Goal: Task Accomplishment & Management: Manage account settings

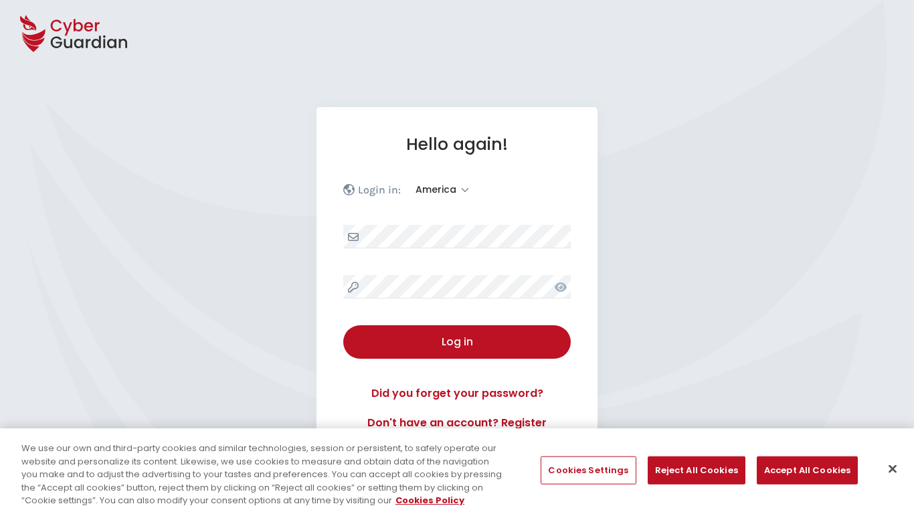
select select "America"
select select "English"
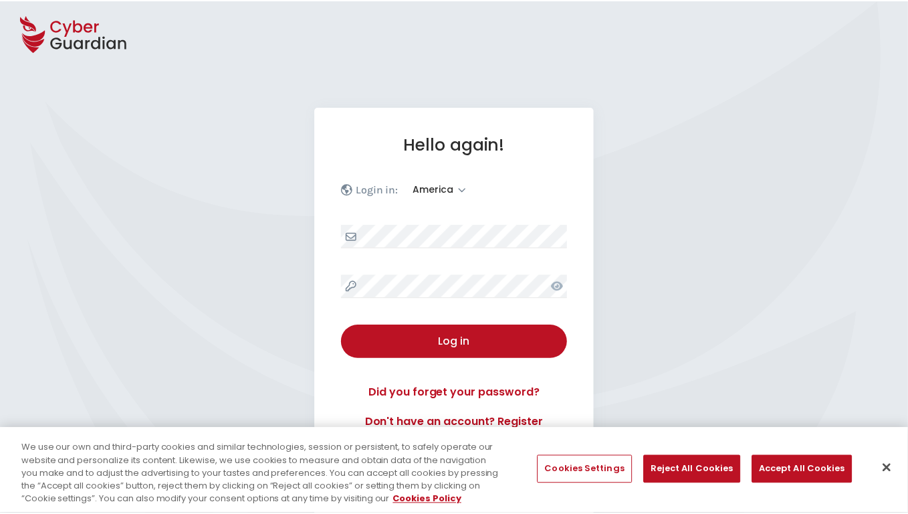
scroll to position [175, 0]
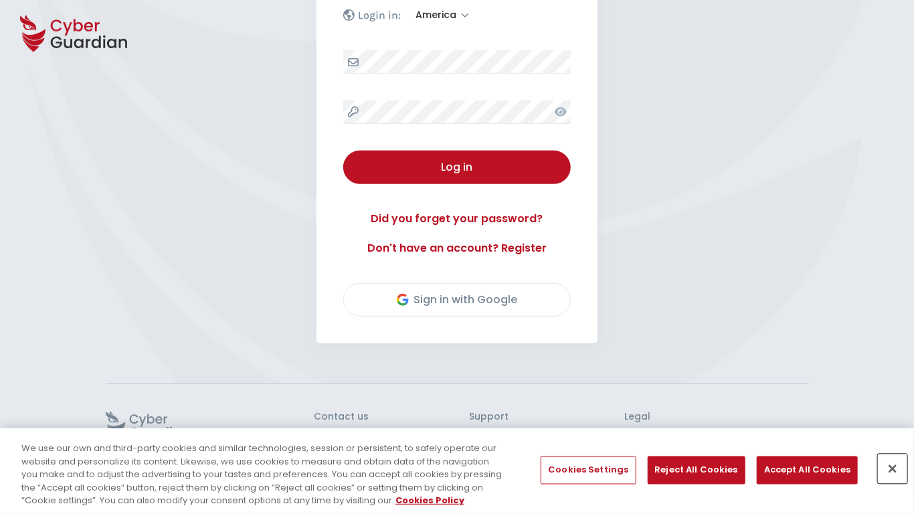
click at [892, 469] on button "Close" at bounding box center [892, 468] width 29 height 29
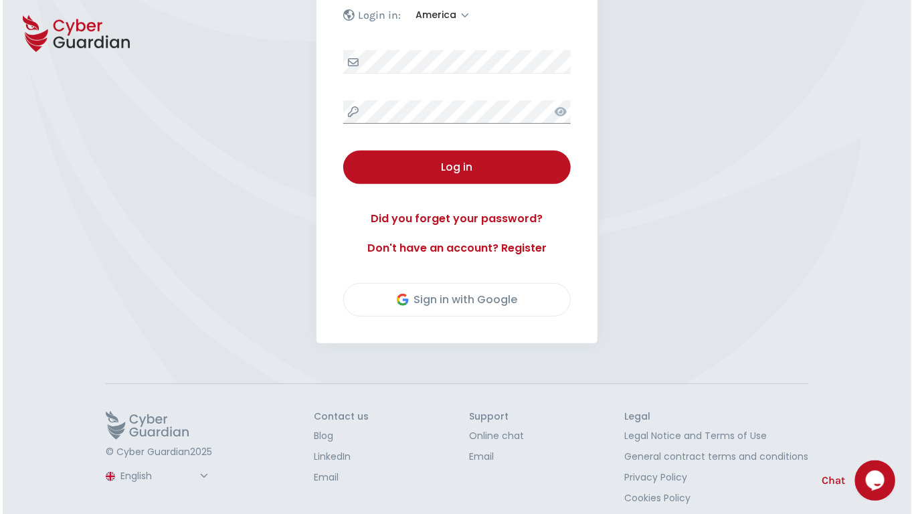
scroll to position [186, 0]
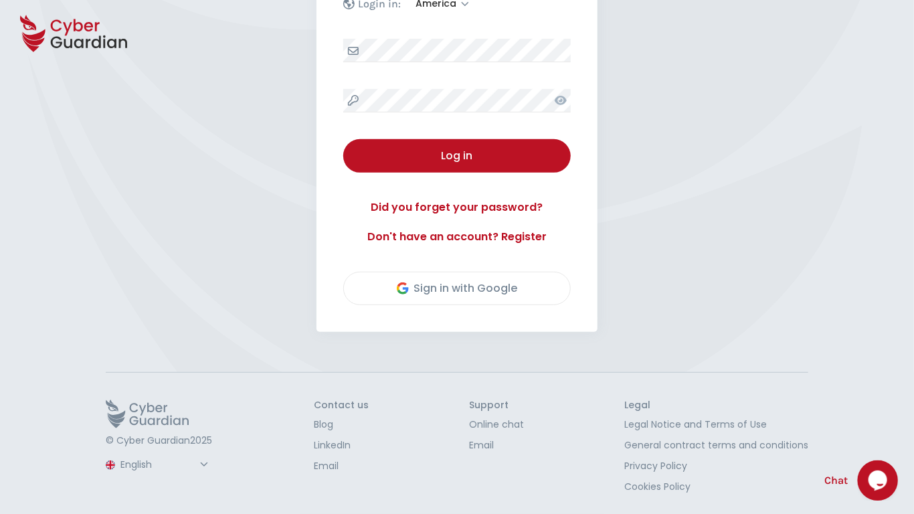
click at [343, 139] on button "Log in" at bounding box center [456, 155] width 227 height 33
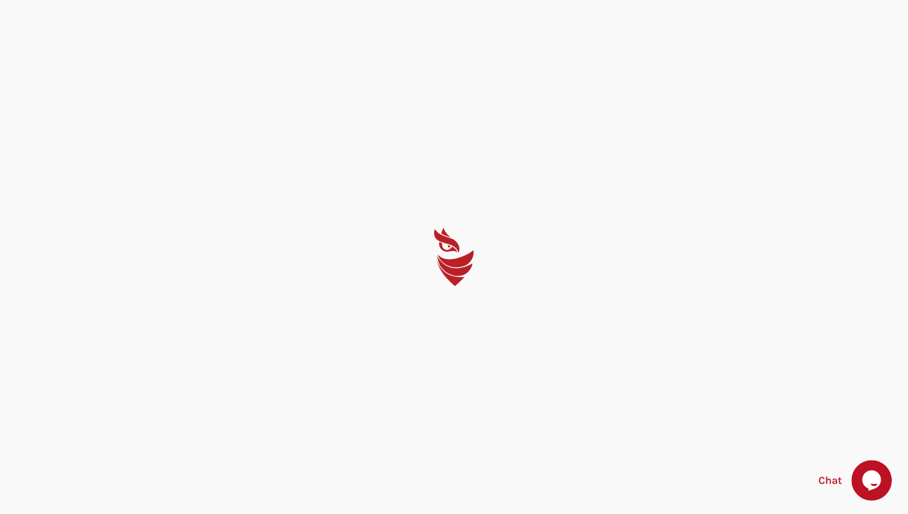
select select "English"
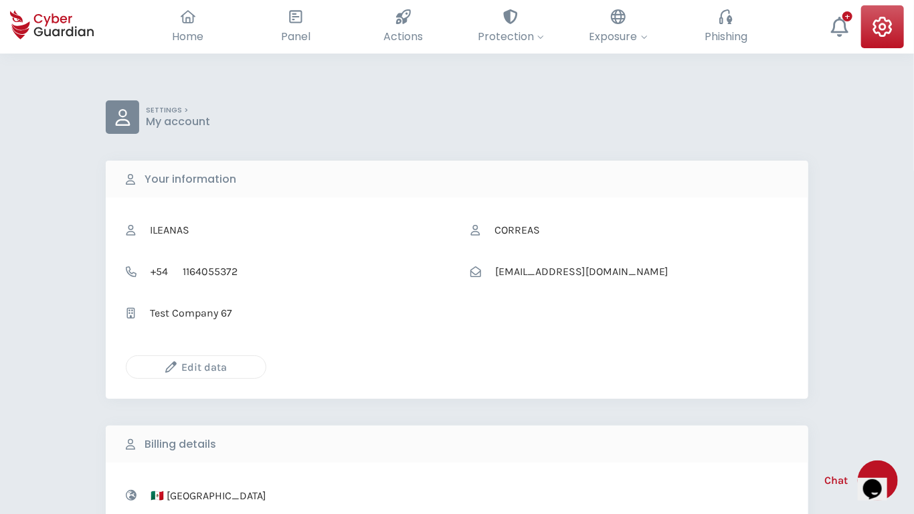
click at [171, 367] on icon "button" at bounding box center [170, 366] width 11 height 11
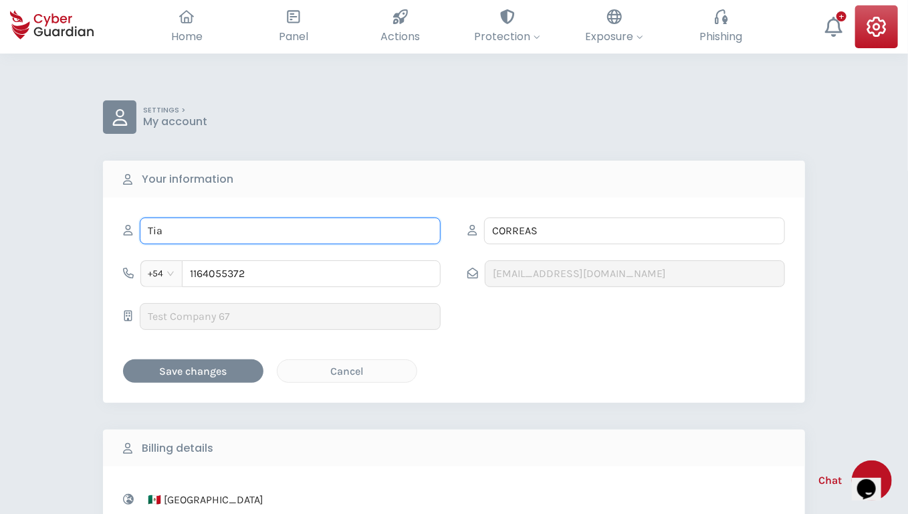
type input "Tia"
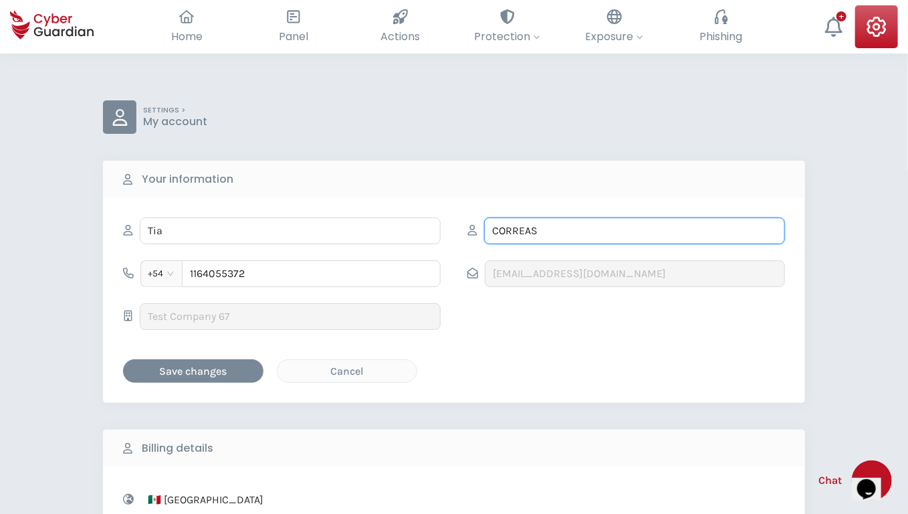
type input "Howe"
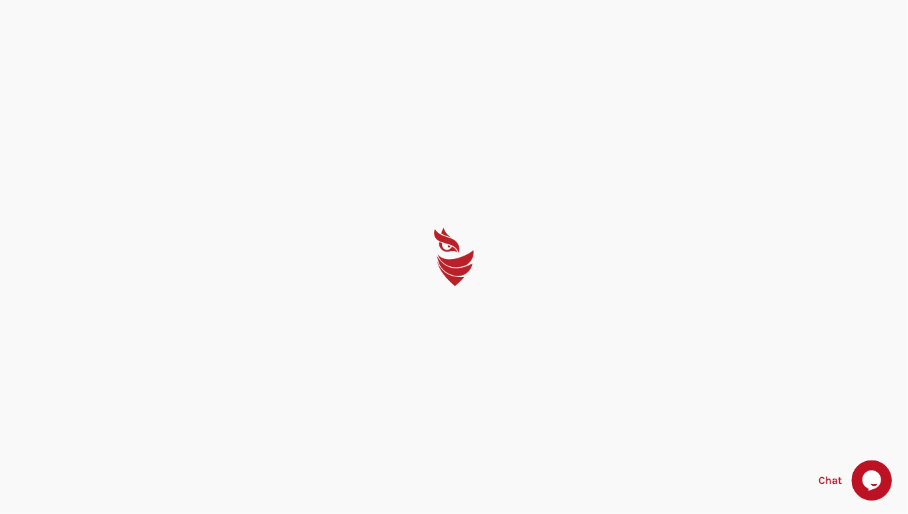
select select "English"
